Goal: Information Seeking & Learning: Learn about a topic

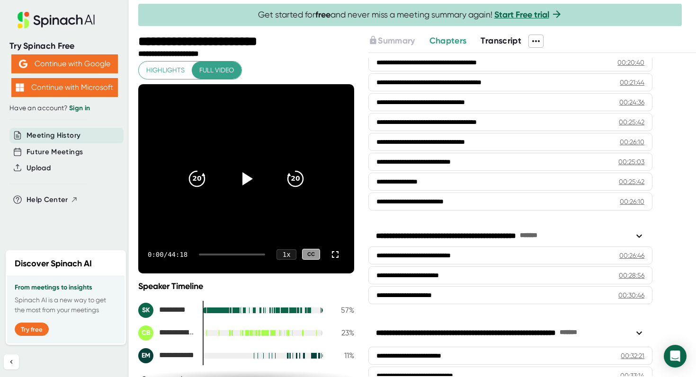
scroll to position [624, 0]
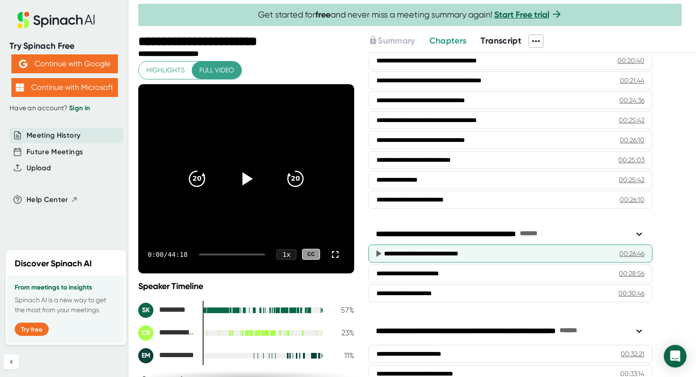
click at [549, 255] on div "**********" at bounding box center [497, 253] width 227 height 9
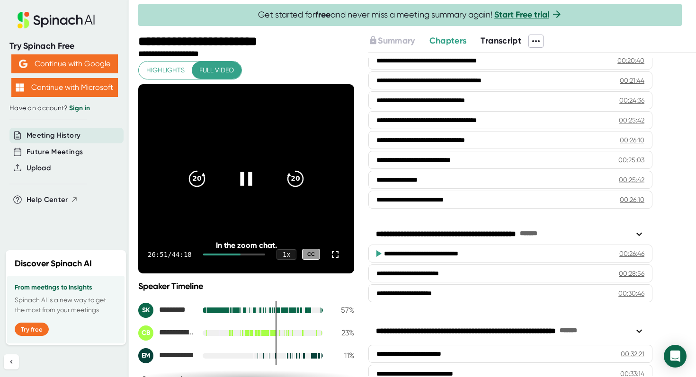
click at [250, 183] on icon at bounding box center [246, 179] width 12 height 14
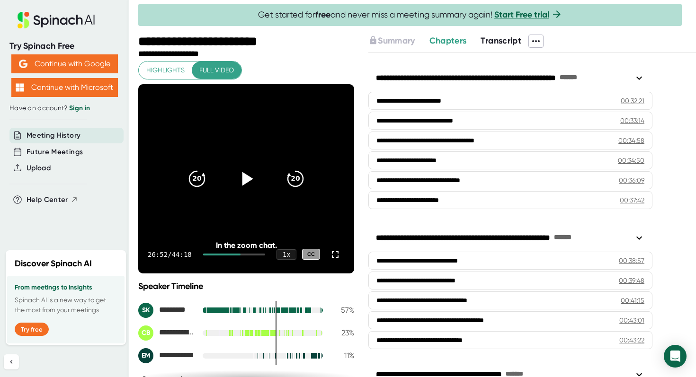
scroll to position [976, 0]
